Goal: Transaction & Acquisition: Purchase product/service

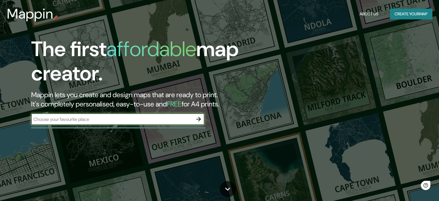
click at [151, 117] on input "text" at bounding box center [112, 119] width 162 height 7
type input "ica"
click at [198, 119] on icon "button" at bounding box center [198, 118] width 7 height 7
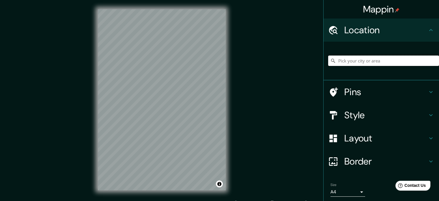
click at [367, 61] on input "Pick your city or area" at bounding box center [383, 60] width 111 height 10
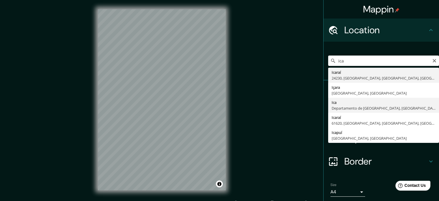
type input "Ica, [GEOGRAPHIC_DATA], [GEOGRAPHIC_DATA]"
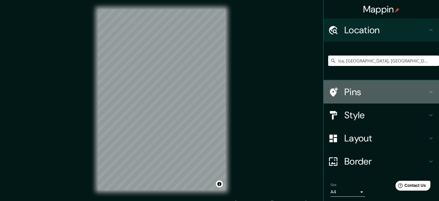
click at [358, 94] on h4 "Pins" at bounding box center [385, 92] width 83 height 12
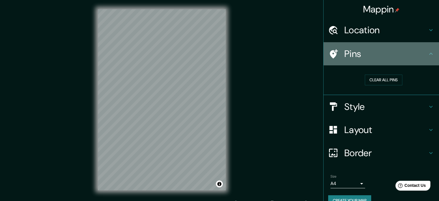
click at [377, 54] on h4 "Pins" at bounding box center [385, 54] width 83 height 12
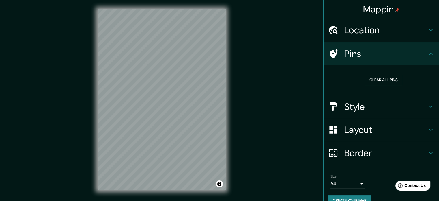
click at [359, 108] on h4 "Style" at bounding box center [385, 107] width 83 height 12
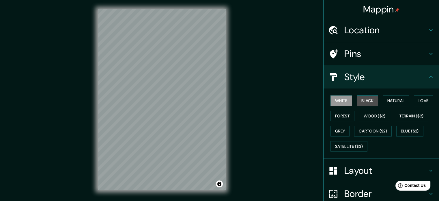
click at [364, 102] on button "Black" at bounding box center [368, 100] width 22 height 11
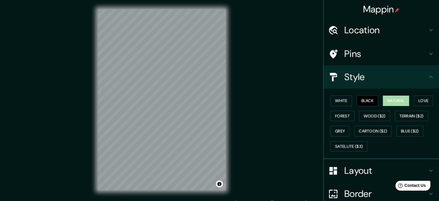
click at [383, 103] on button "Natural" at bounding box center [396, 100] width 27 height 11
click at [414, 100] on button "Love" at bounding box center [423, 100] width 19 height 11
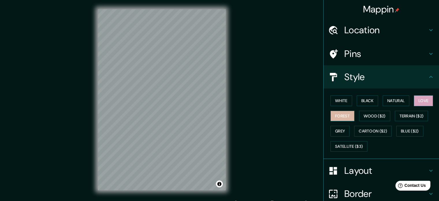
click at [343, 115] on button "Forest" at bounding box center [342, 115] width 24 height 11
click at [380, 115] on button "Wood ($2)" at bounding box center [374, 115] width 31 height 11
click at [338, 115] on button "Forest" at bounding box center [342, 115] width 24 height 11
click at [363, 115] on button "Wood ($2)" at bounding box center [374, 115] width 31 height 11
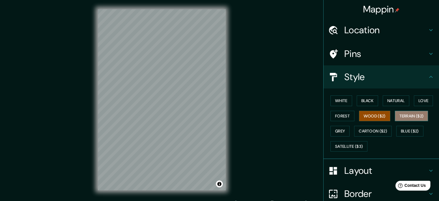
click at [400, 115] on button "Terrain ($2)" at bounding box center [411, 115] width 33 height 11
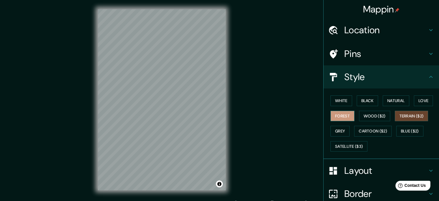
click at [337, 111] on button "Forest" at bounding box center [342, 115] width 24 height 11
click at [336, 124] on div "White Black Natural Love Forest Wood ($2) Terrain ($2) Grey Cartoon ($2) Blue (…" at bounding box center [383, 123] width 111 height 61
click at [336, 126] on button "Grey" at bounding box center [339, 130] width 19 height 11
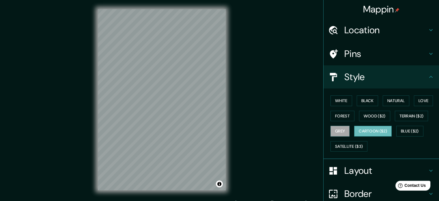
click at [367, 131] on button "Cartoon ($2)" at bounding box center [373, 130] width 38 height 11
click at [406, 129] on button "Blue ($2)" at bounding box center [409, 130] width 27 height 11
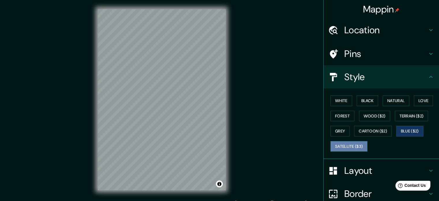
click at [352, 148] on button "Satellite ($3)" at bounding box center [348, 146] width 37 height 11
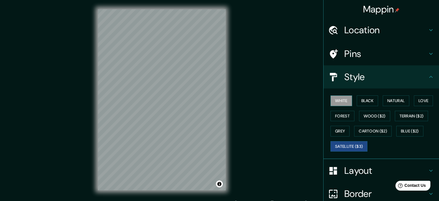
click at [341, 97] on button "White" at bounding box center [341, 100] width 22 height 11
